Goal: Information Seeking & Learning: Learn about a topic

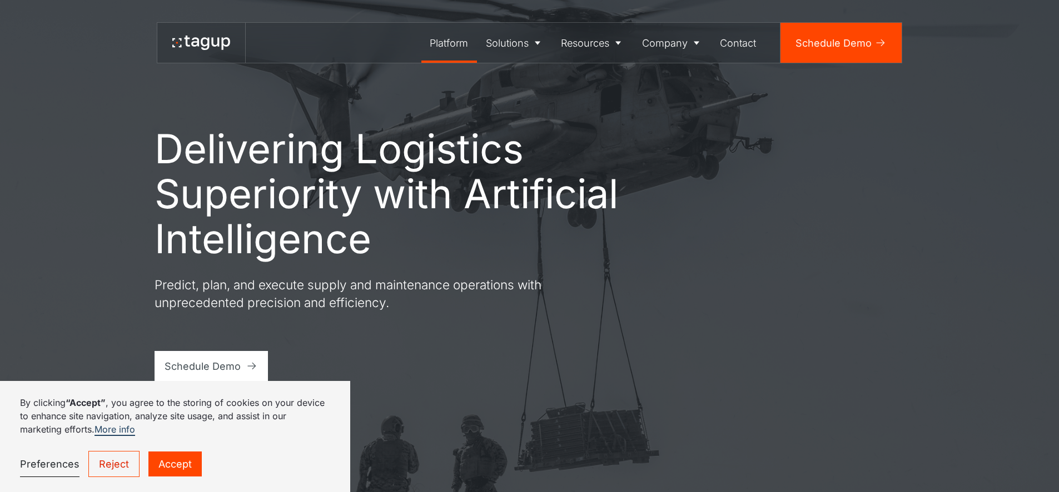
click at [445, 42] on div "Platform" at bounding box center [449, 43] width 38 height 15
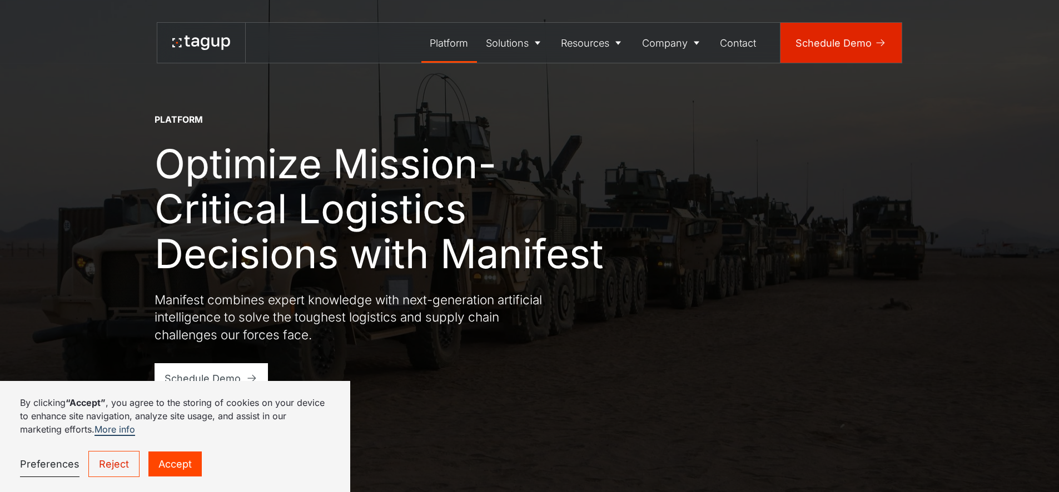
click at [823, 43] on div "Schedule Demo" at bounding box center [833, 43] width 76 height 15
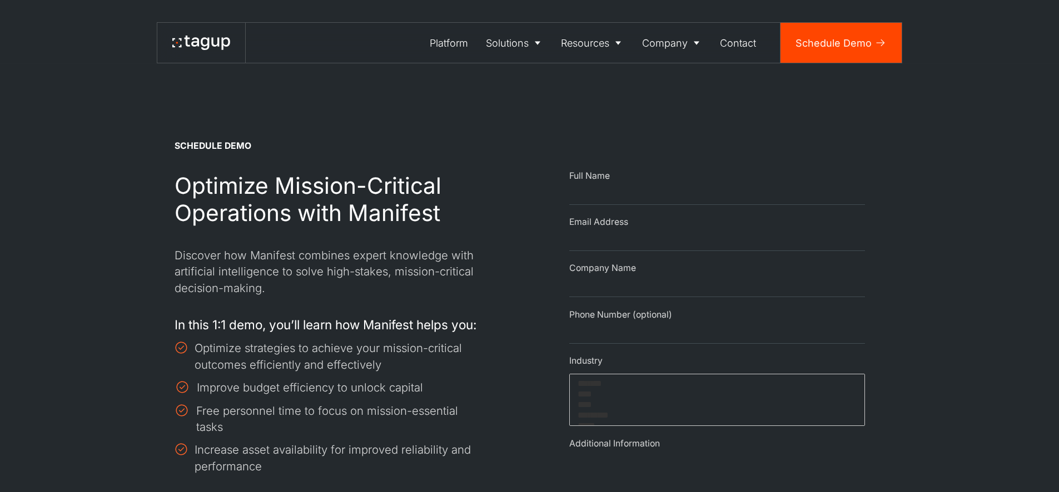
select select
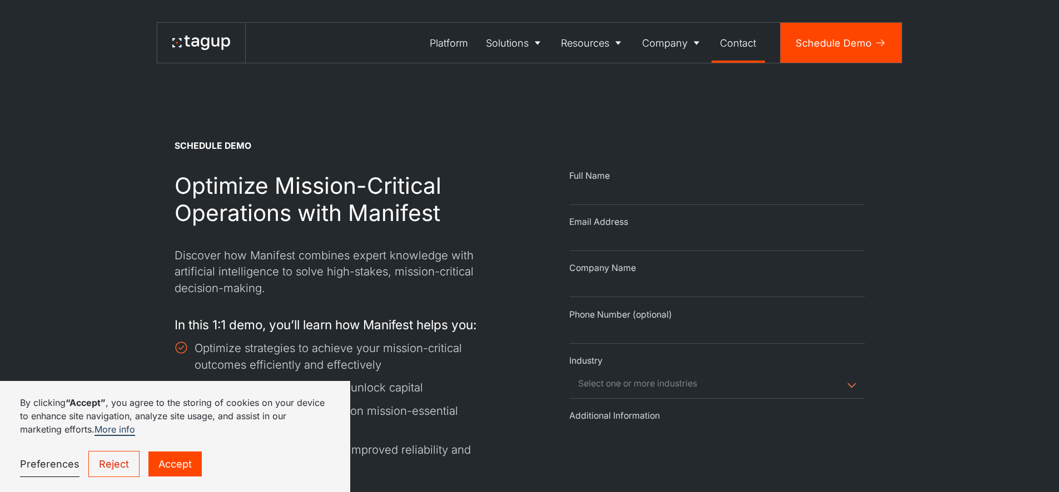
click at [733, 46] on div "Contact" at bounding box center [738, 43] width 36 height 15
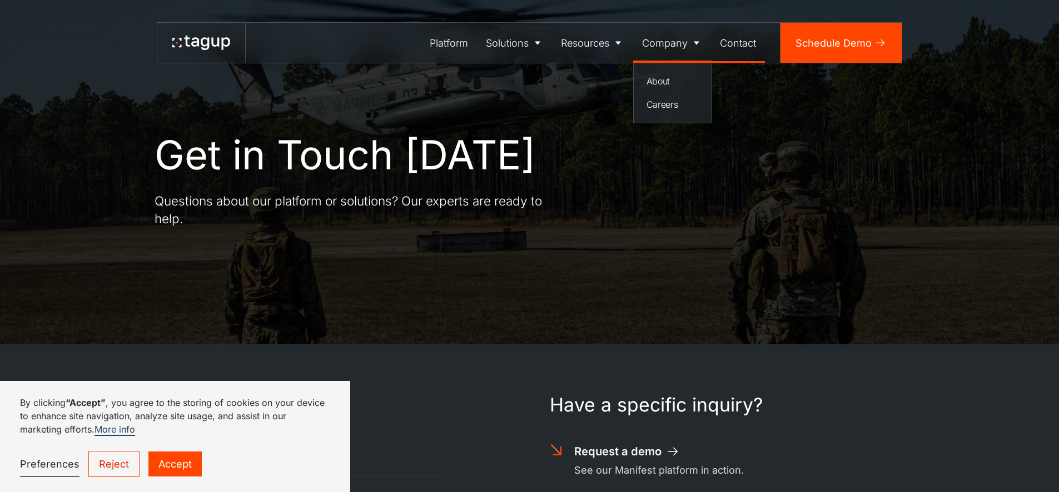
click at [672, 46] on div "Company" at bounding box center [665, 43] width 46 height 15
click at [658, 79] on div "About" at bounding box center [672, 80] width 52 height 13
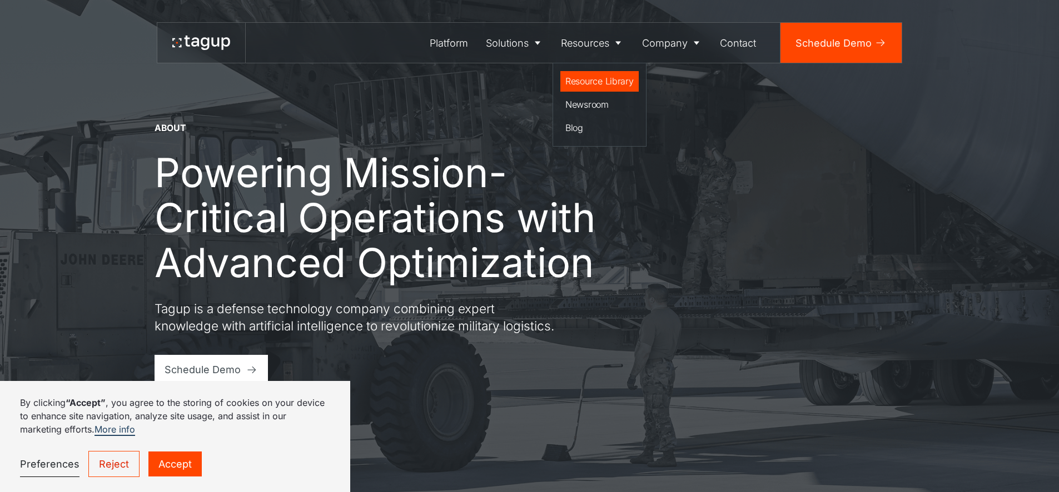
click at [594, 81] on div "Resource Library" at bounding box center [599, 80] width 68 height 13
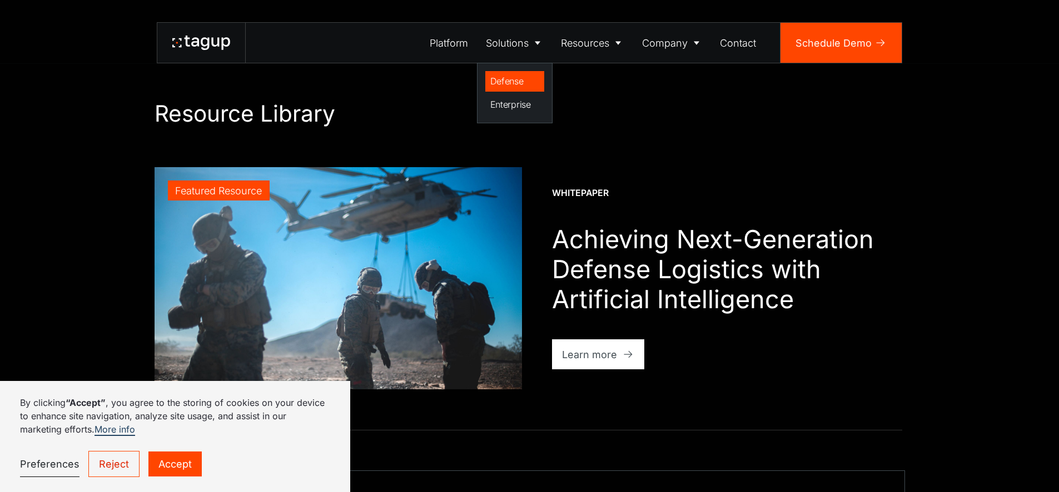
click at [509, 73] on link "Defense" at bounding box center [514, 81] width 59 height 21
